Goal: Complete application form

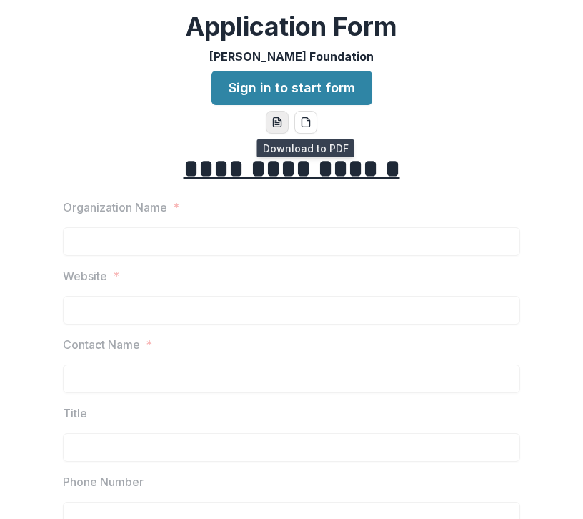
click at [281, 127] on button "word-download" at bounding box center [277, 122] width 23 height 23
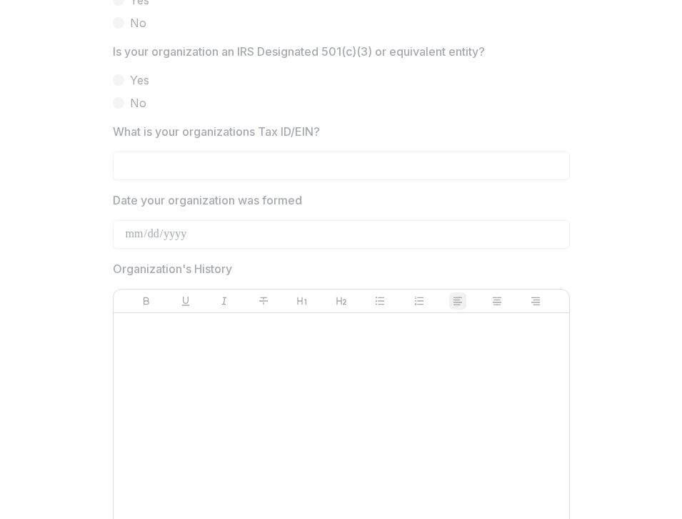
scroll to position [777, 0]
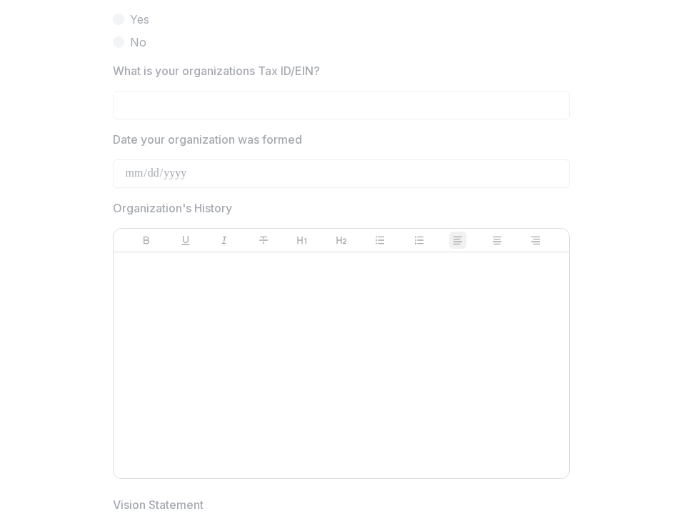
click at [427, 346] on div at bounding box center [341, 365] width 444 height 214
click at [272, 286] on div at bounding box center [341, 365] width 444 height 214
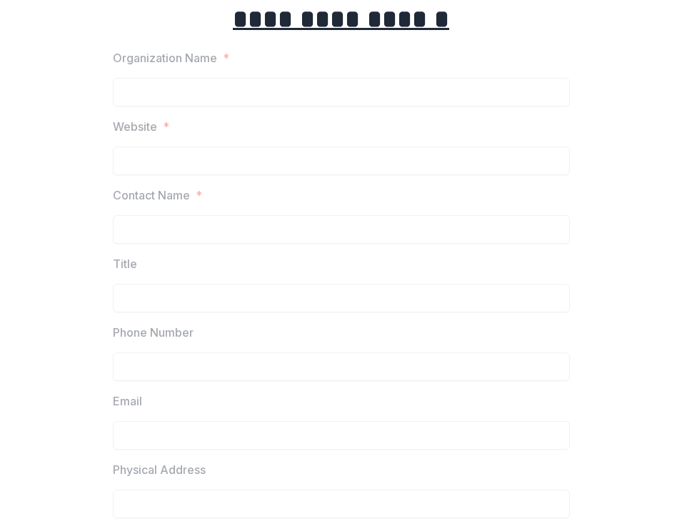
scroll to position [0, 0]
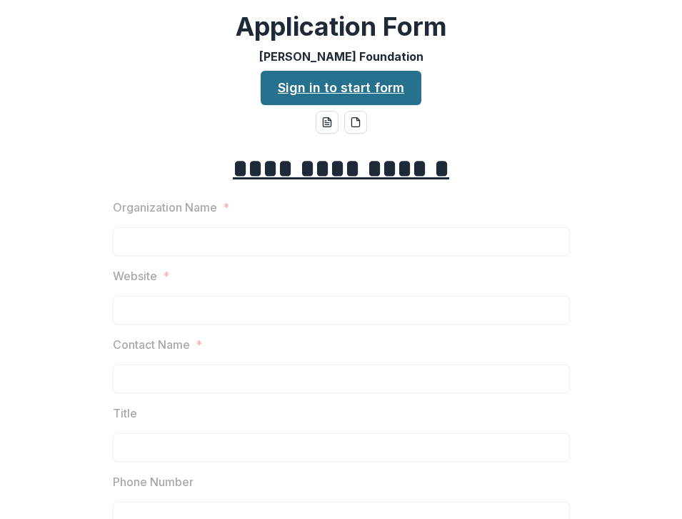
click at [368, 92] on link "Sign in to start form" at bounding box center [341, 88] width 161 height 34
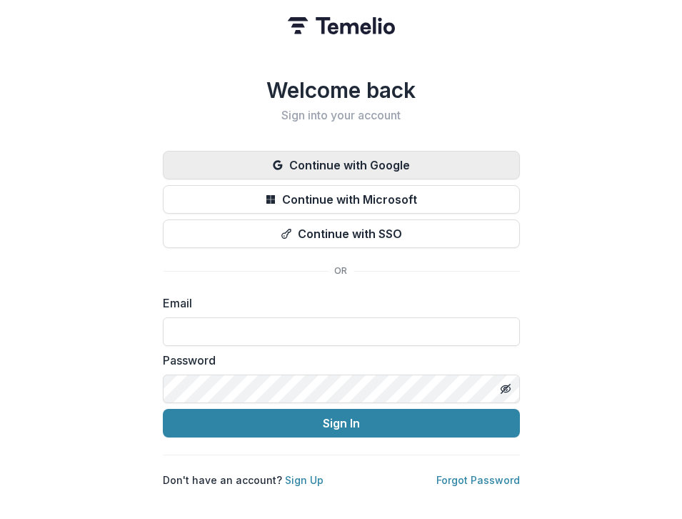
click at [397, 162] on button "Continue with Google" at bounding box center [341, 165] width 357 height 29
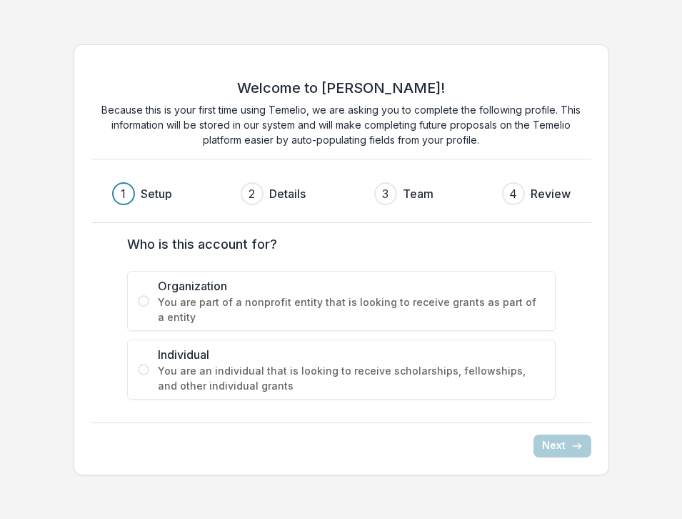
click at [331, 305] on span "You are part of a nonprofit entity that is looking to receive grants as part of…" at bounding box center [351, 309] width 387 height 30
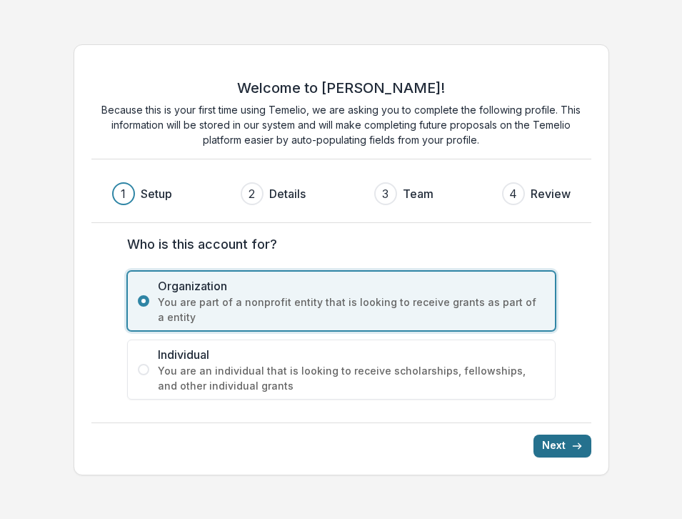
click at [566, 446] on button "Next" at bounding box center [563, 445] width 58 height 23
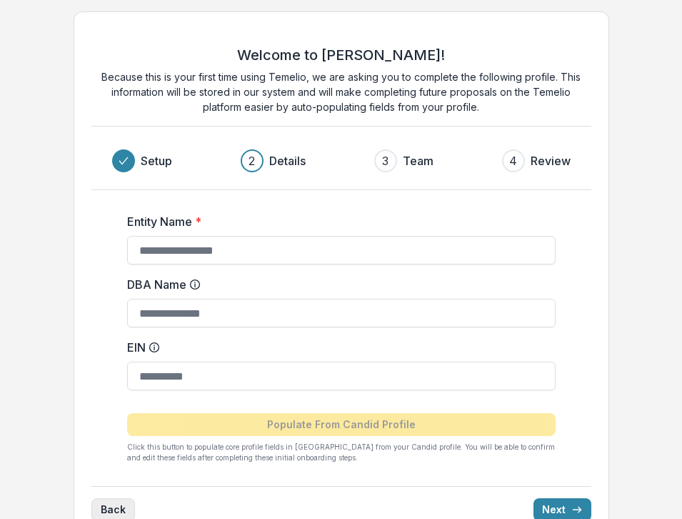
click at [116, 504] on button "Back" at bounding box center [113, 509] width 44 height 23
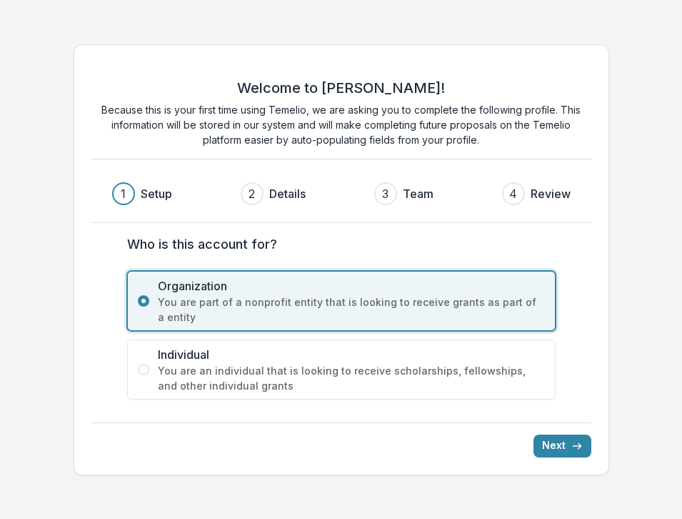
click at [216, 366] on span "You are an individual that is looking to receive scholarships, fellowships, and…" at bounding box center [351, 378] width 387 height 30
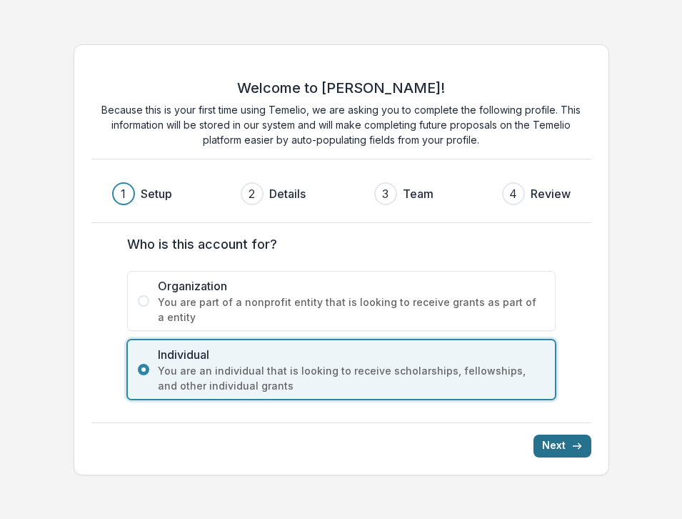
click at [567, 442] on button "Next" at bounding box center [563, 445] width 58 height 23
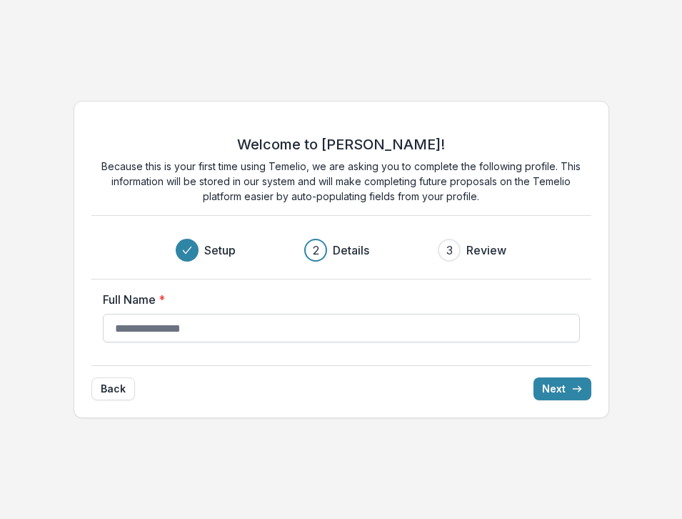
click at [357, 332] on input "Full Name *" at bounding box center [341, 328] width 477 height 29
type input "**********"
click at [556, 386] on button "Next" at bounding box center [563, 388] width 58 height 23
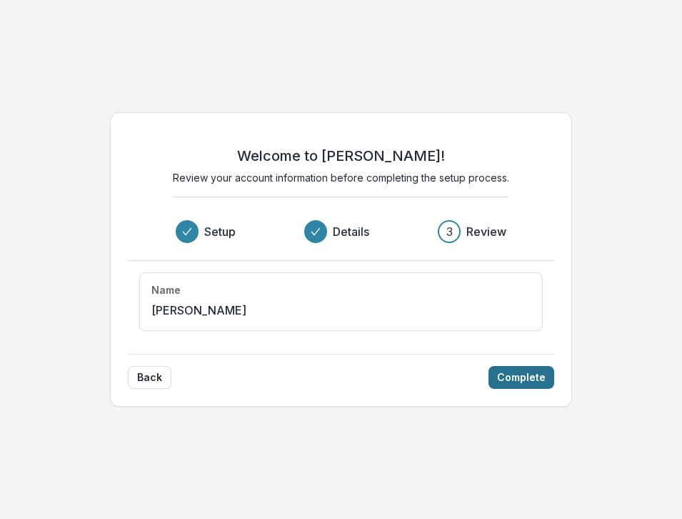
click at [517, 372] on button "Complete" at bounding box center [522, 377] width 66 height 23
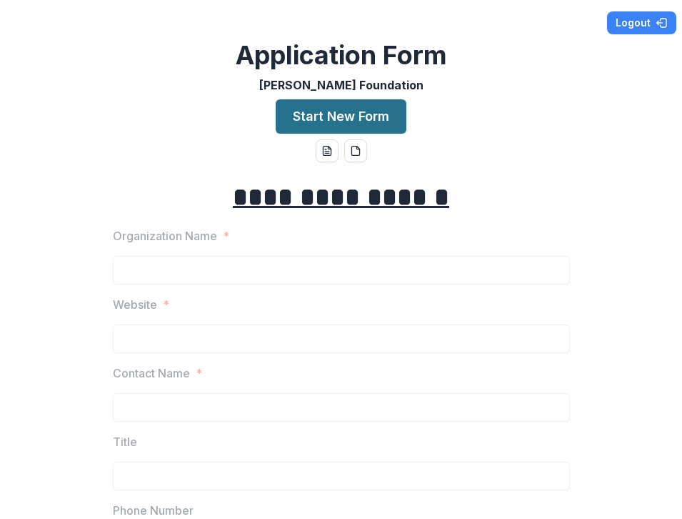
click at [356, 112] on button "Start New Form" at bounding box center [341, 116] width 131 height 34
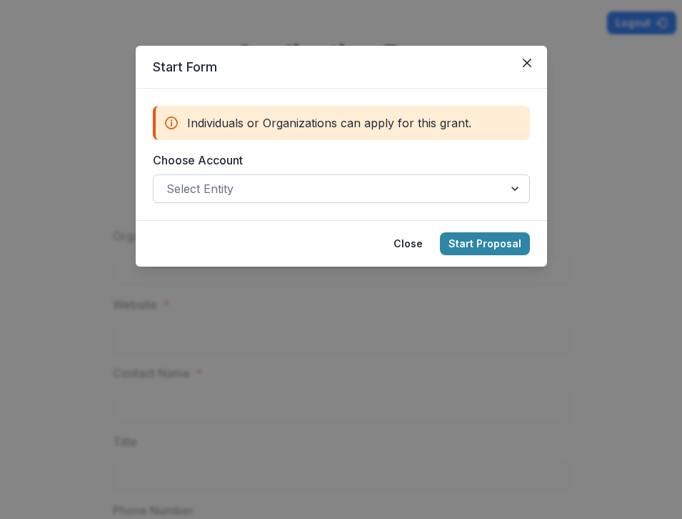
click at [366, 181] on div at bounding box center [328, 189] width 324 height 20
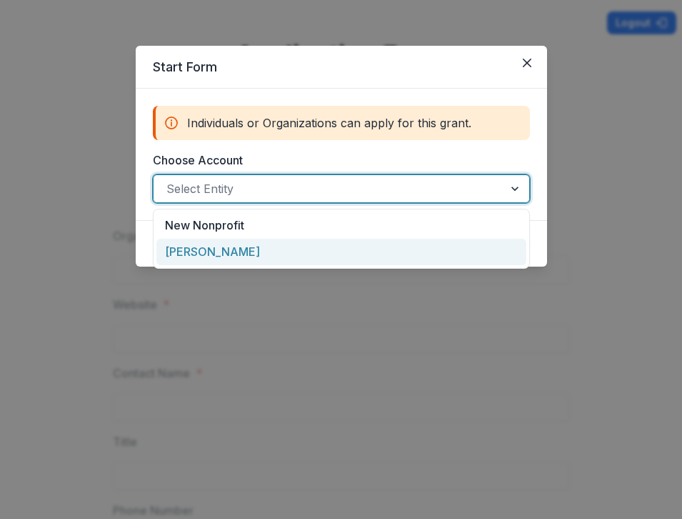
click at [359, 239] on div "Isabel Powell" at bounding box center [341, 252] width 370 height 26
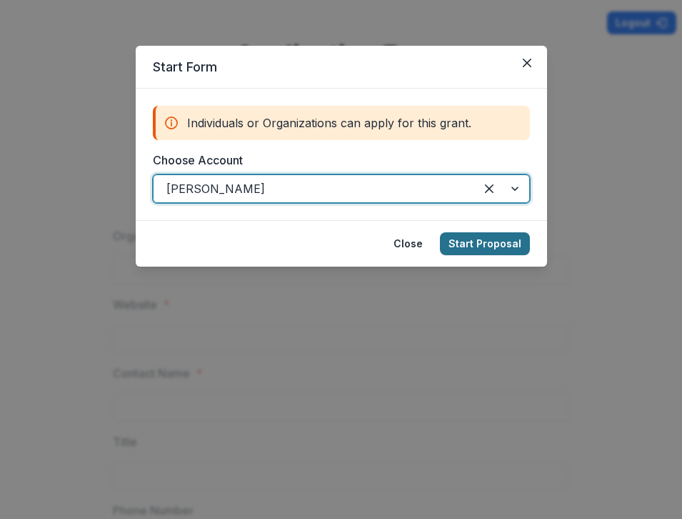
click at [503, 244] on button "Start Proposal" at bounding box center [485, 243] width 90 height 23
